Goal: Feedback & Contribution: Leave review/rating

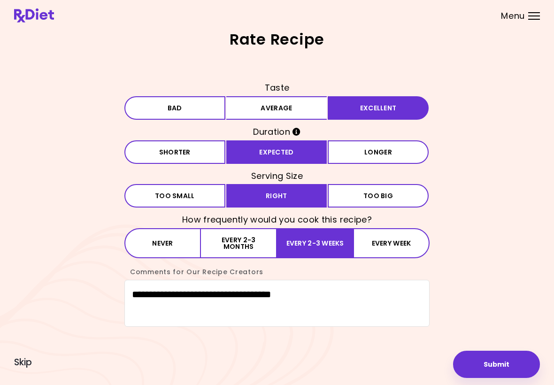
click at [25, 368] on span "Skip" at bounding box center [23, 362] width 18 height 10
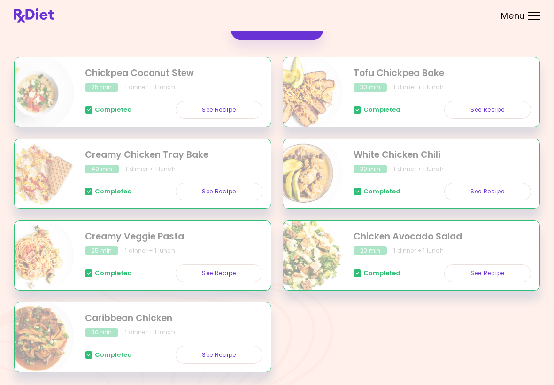
scroll to position [156, 0]
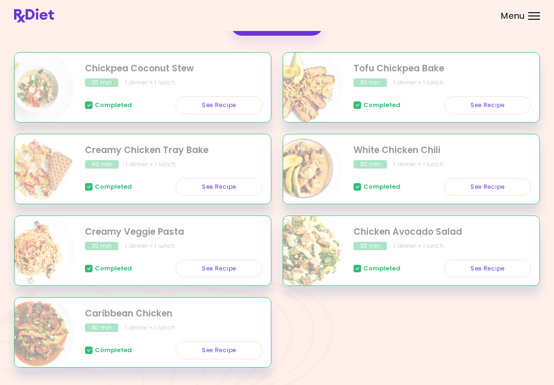
click at [492, 184] on link "See Recipe" at bounding box center [487, 187] width 87 height 18
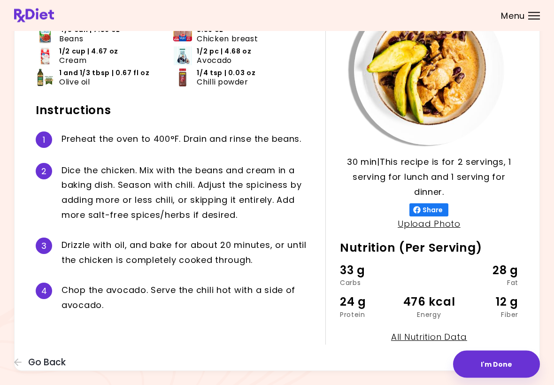
scroll to position [100, 0]
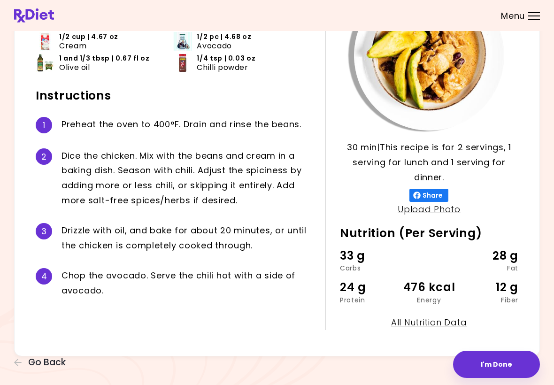
click at [498, 364] on button "I'm Done" at bounding box center [496, 364] width 87 height 27
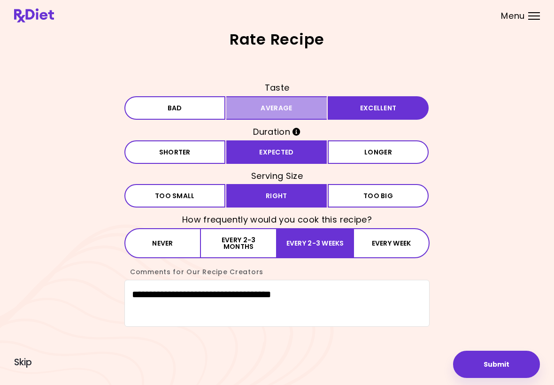
click at [307, 111] on button "Average" at bounding box center [276, 107] width 101 height 23
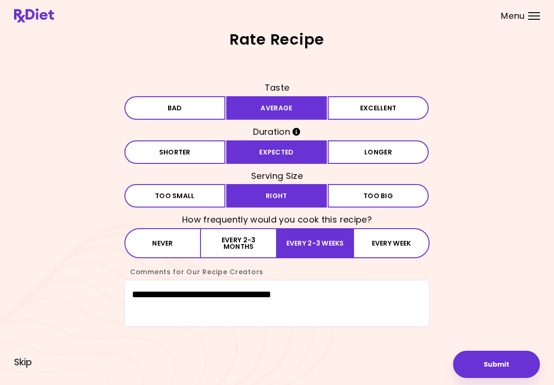
click at [251, 246] on button "Every 2-3 months" at bounding box center [239, 243] width 76 height 30
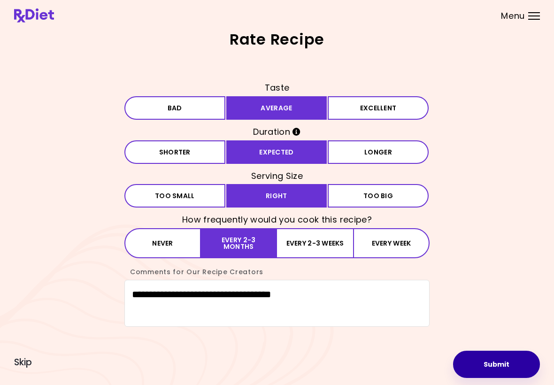
click at [498, 371] on button "Submit" at bounding box center [496, 364] width 87 height 27
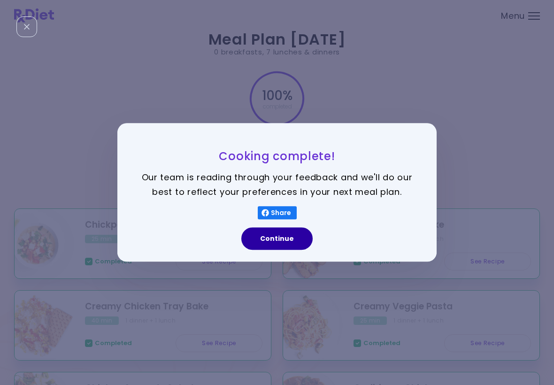
click at [288, 241] on button "Continue" at bounding box center [276, 239] width 71 height 23
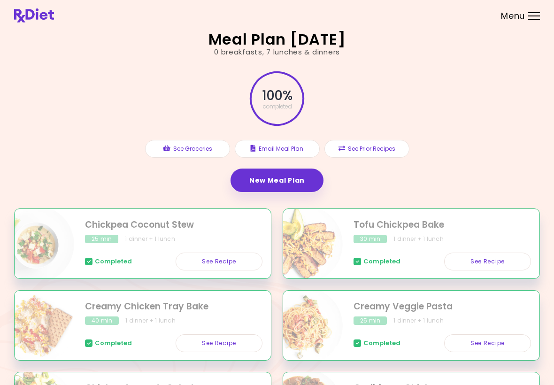
click at [301, 183] on link "New Meal Plan" at bounding box center [277, 180] width 93 height 23
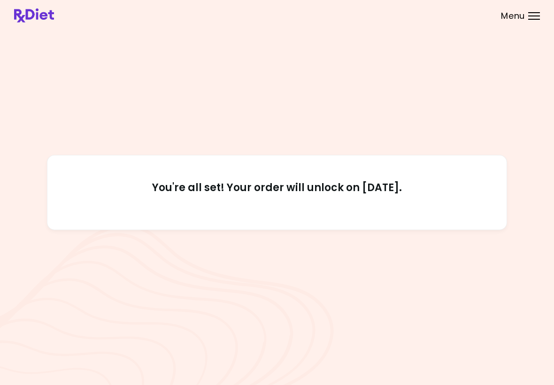
click at [538, 14] on div "Menu" at bounding box center [534, 16] width 12 height 8
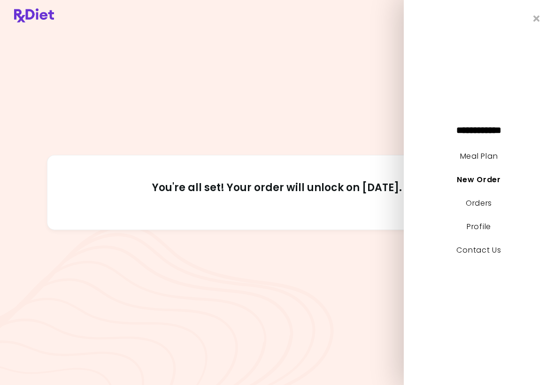
click at [483, 159] on link "Meal Plan" at bounding box center [479, 156] width 38 height 11
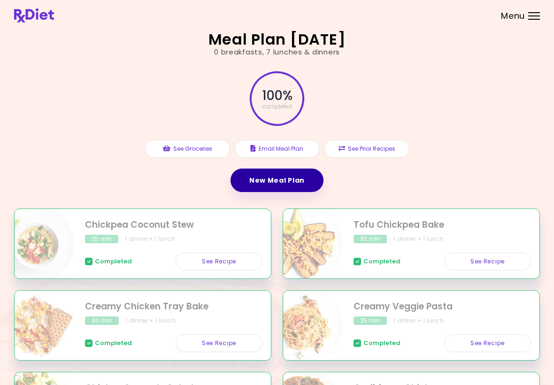
click at [299, 187] on link "New Meal Plan" at bounding box center [277, 180] width 93 height 23
